Goal: Task Accomplishment & Management: Manage account settings

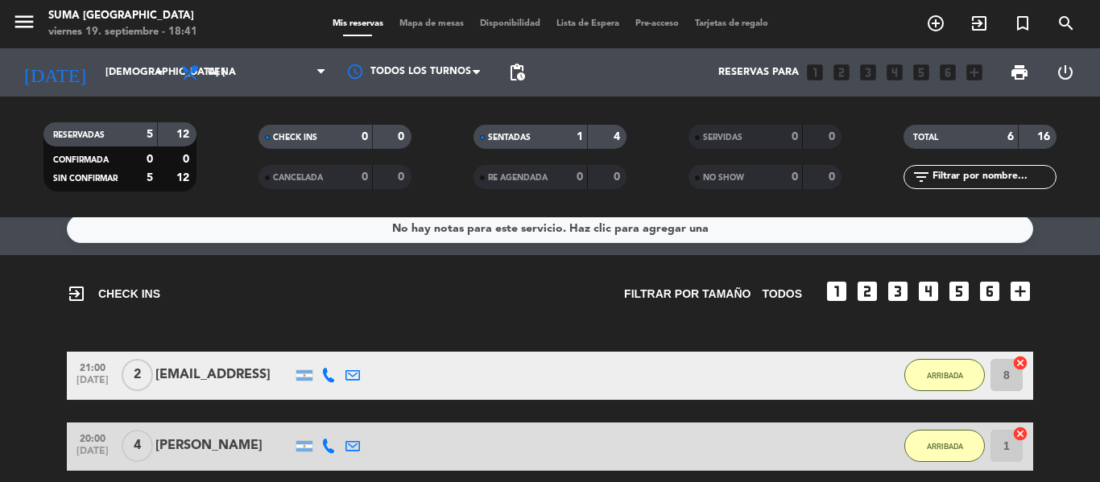
scroll to position [15, 0]
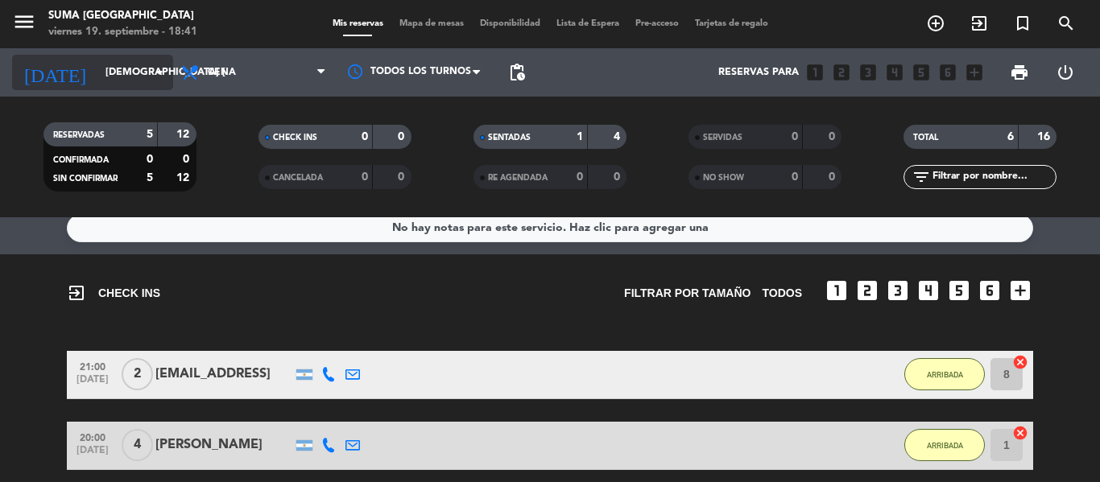
click at [101, 83] on input "[DEMOGRAPHIC_DATA] [DATE]" at bounding box center [165, 72] width 136 height 27
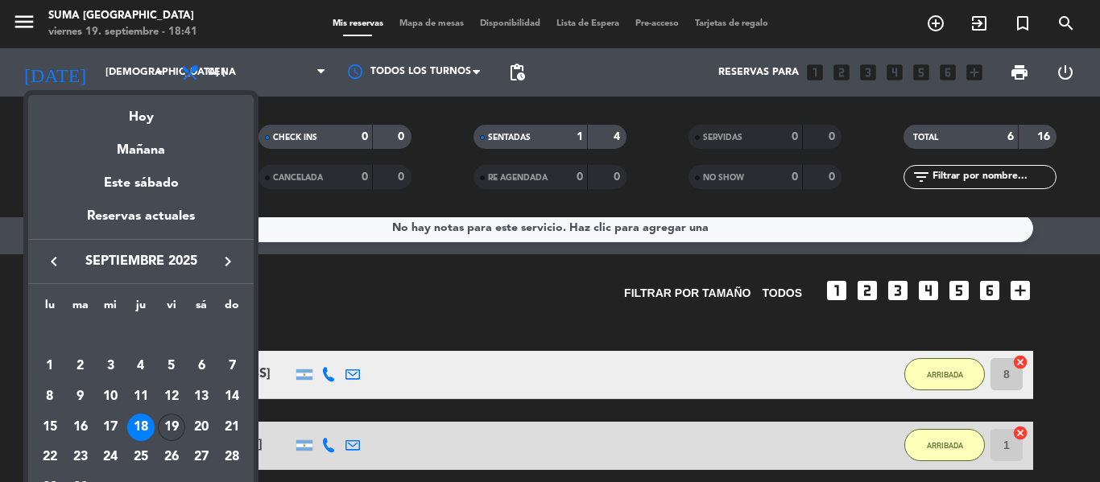
click at [176, 436] on div "19" at bounding box center [171, 427] width 27 height 27
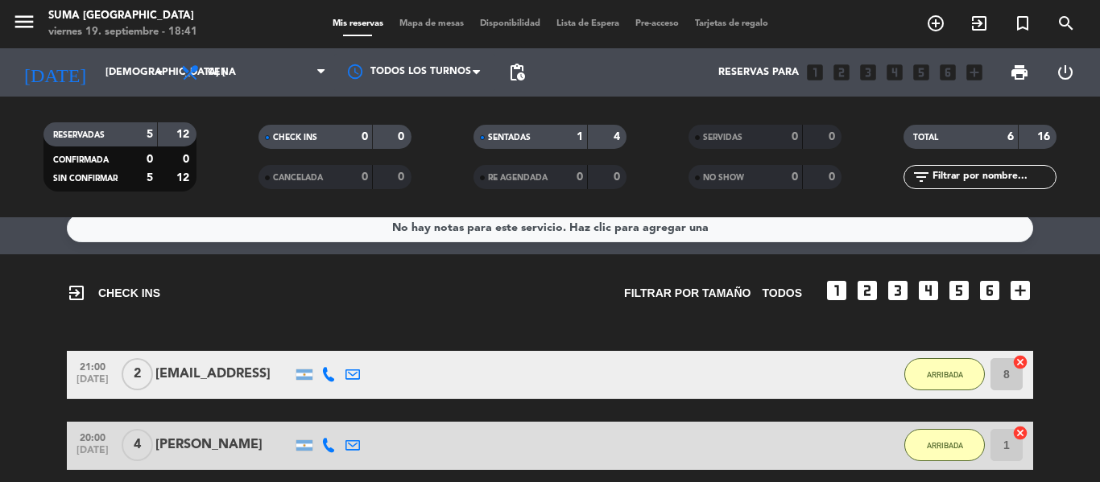
type input "vie. [DATE]"
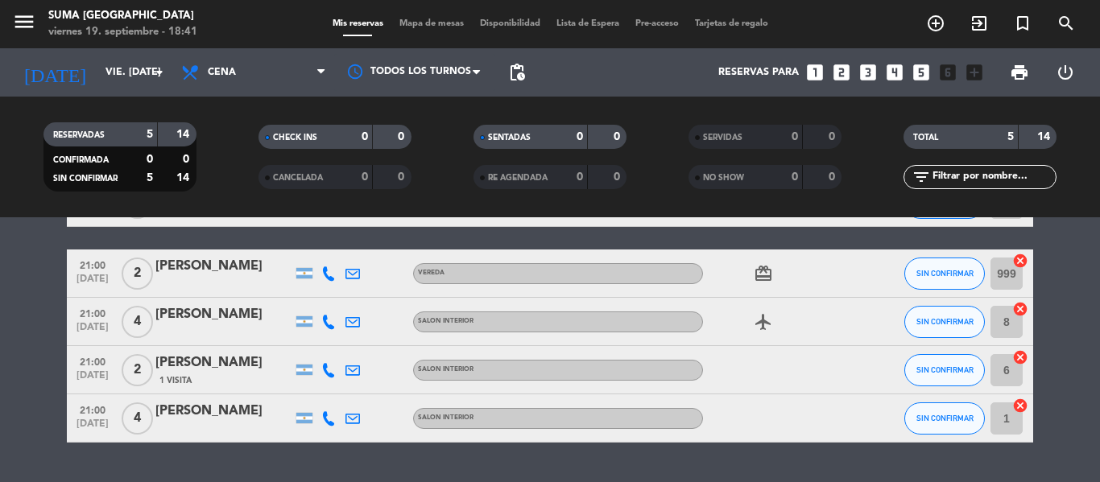
scroll to position [113, 0]
click at [763, 324] on icon "airplanemode_active" at bounding box center [763, 322] width 19 height 19
click at [571, 17] on div "Mis reservas Mapa de mesas Disponibilidad Lista de Espera Pre-acceso Tarjetas d…" at bounding box center [551, 24] width 452 height 14
click at [573, 23] on span "Lista de Espera" at bounding box center [587, 23] width 79 height 9
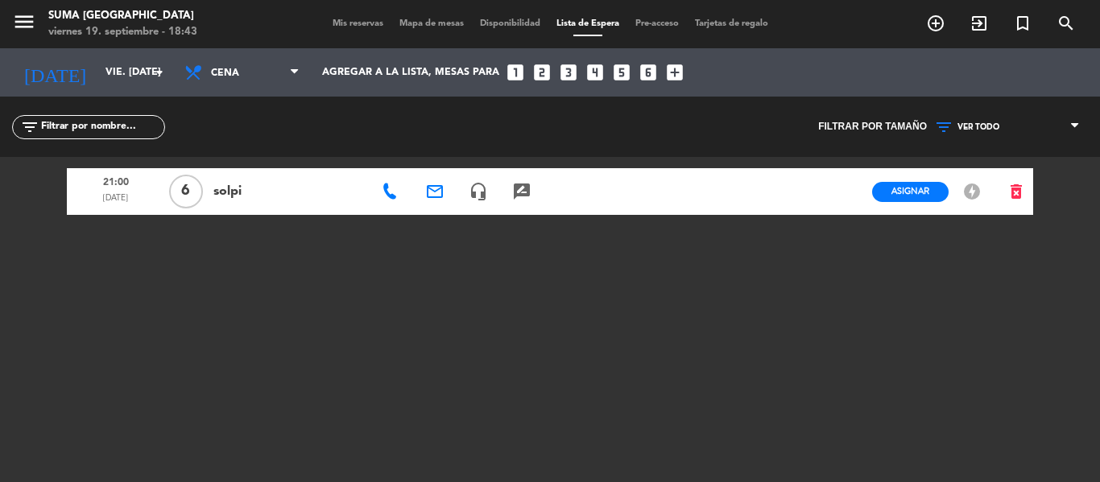
click at [370, 21] on span "Mis reservas" at bounding box center [358, 23] width 67 height 9
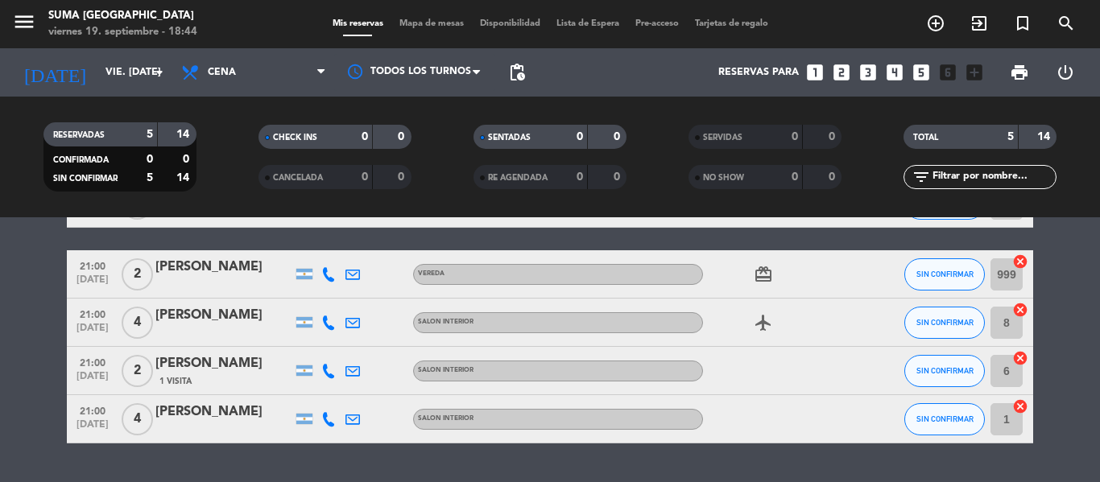
scroll to position [138, 0]
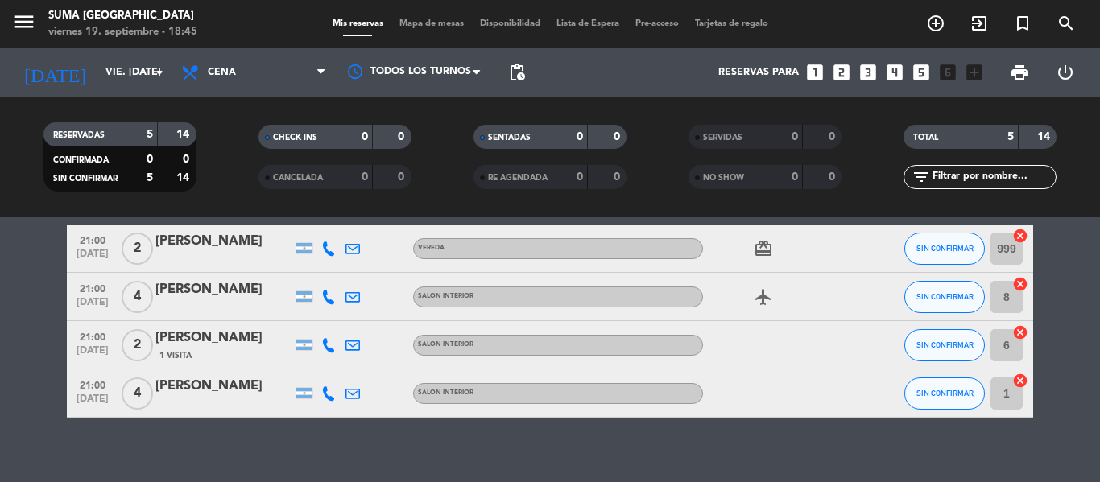
click at [408, 26] on span "Mapa de mesas" at bounding box center [431, 23] width 81 height 9
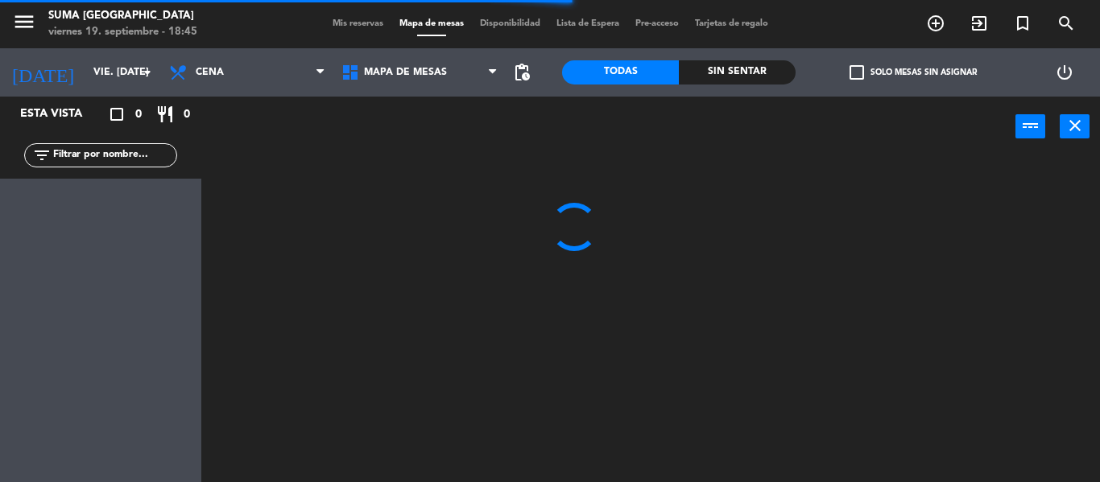
click at [577, 27] on span "Lista de Espera" at bounding box center [587, 23] width 79 height 9
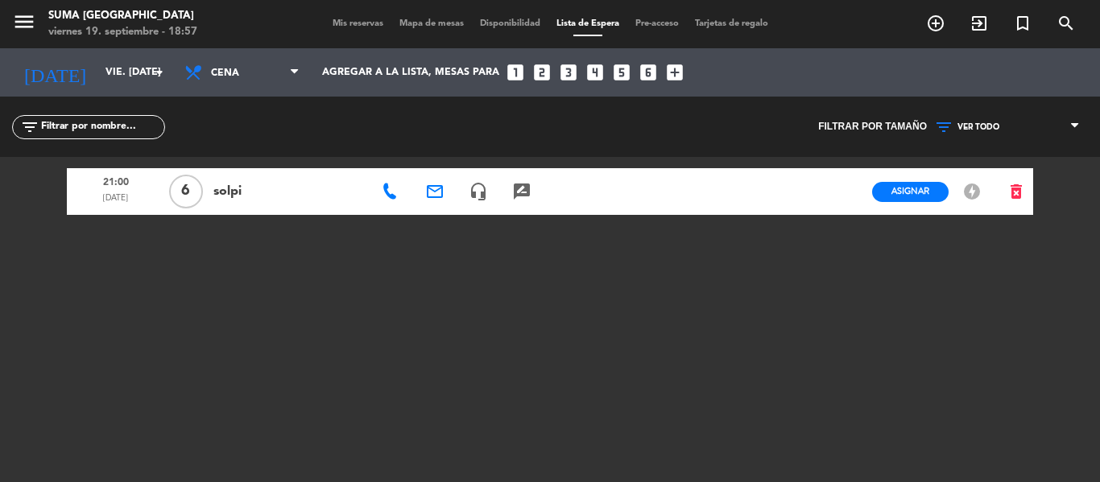
click at [351, 24] on span "Mis reservas" at bounding box center [358, 23] width 67 height 9
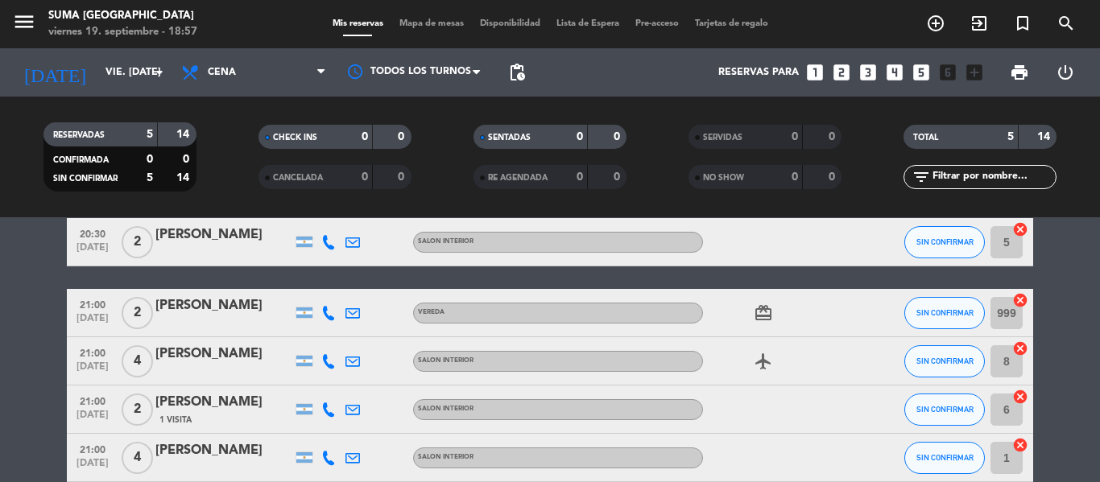
scroll to position [73, 0]
